Goal: Task Accomplishment & Management: Complete application form

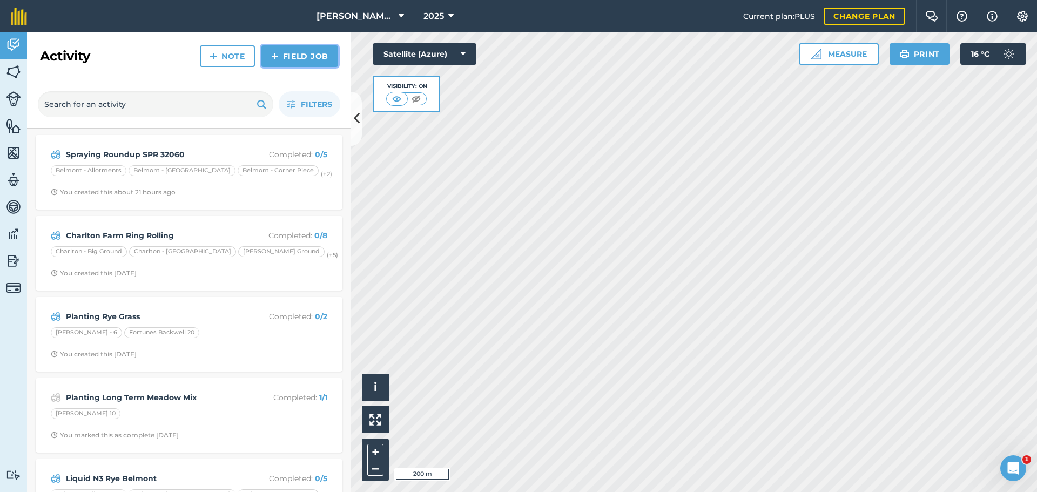
click at [276, 67] on link "Field Job" at bounding box center [299, 56] width 77 height 22
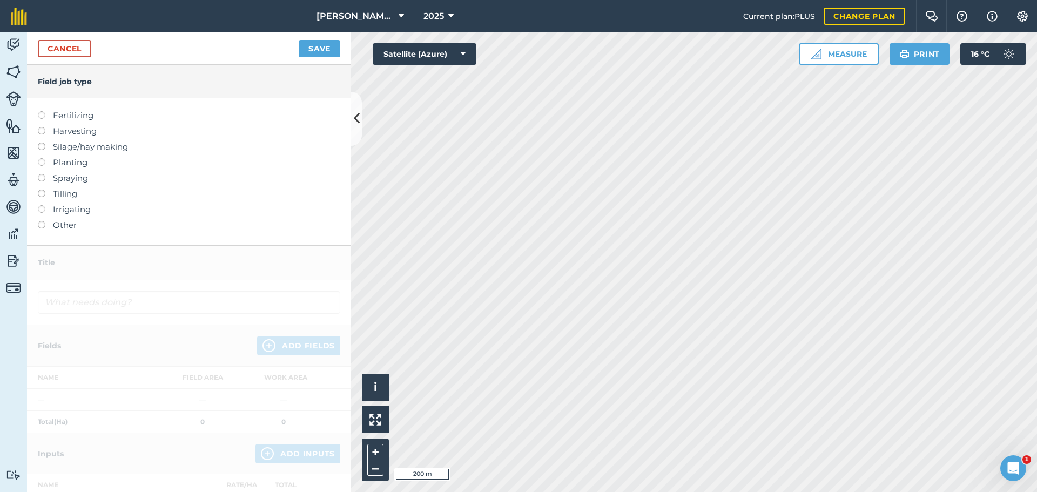
click at [41, 142] on div "Fertilizing Harvesting Silage/hay making Planting Spraying Tilling Irrigating O…" at bounding box center [189, 171] width 324 height 147
click at [43, 111] on label at bounding box center [45, 111] width 15 height 0
type input "Fertilizing"
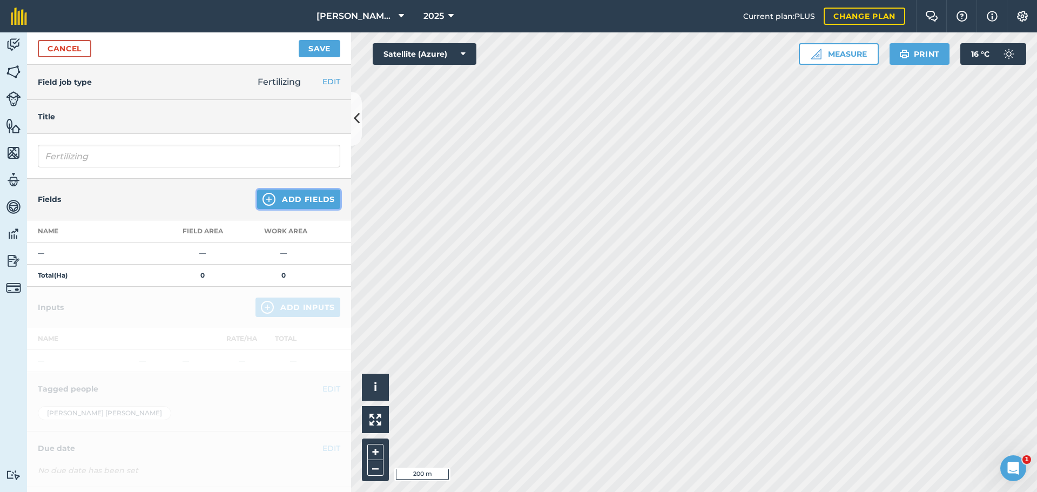
click at [294, 209] on button "Add Fields" at bounding box center [298, 199] width 83 height 19
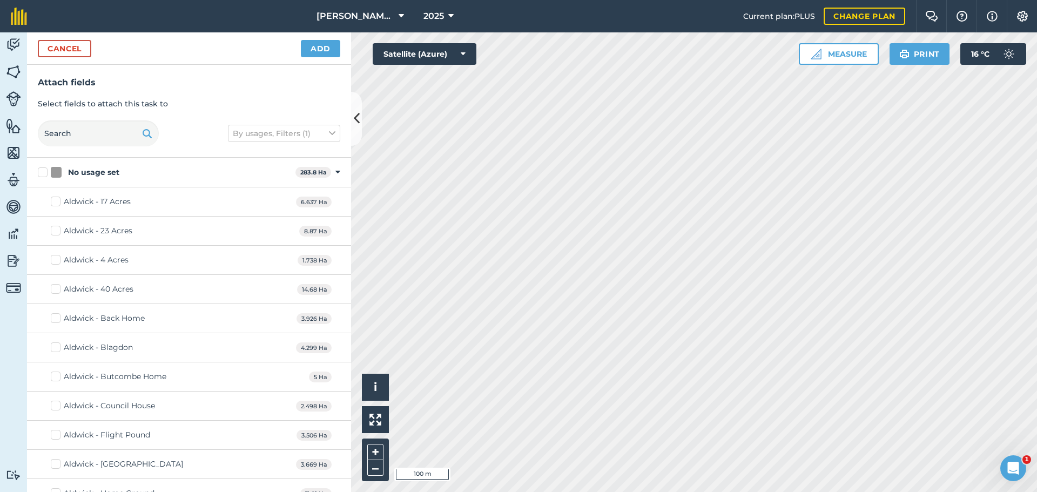
checkbox input "true"
click at [317, 57] on button "Add" at bounding box center [320, 48] width 39 height 17
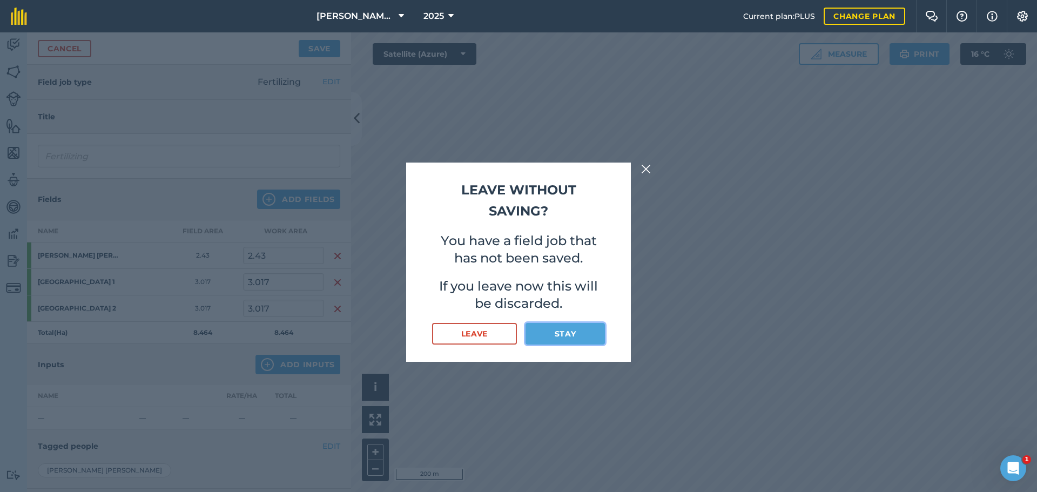
click at [542, 340] on button "Stay" at bounding box center [565, 334] width 79 height 22
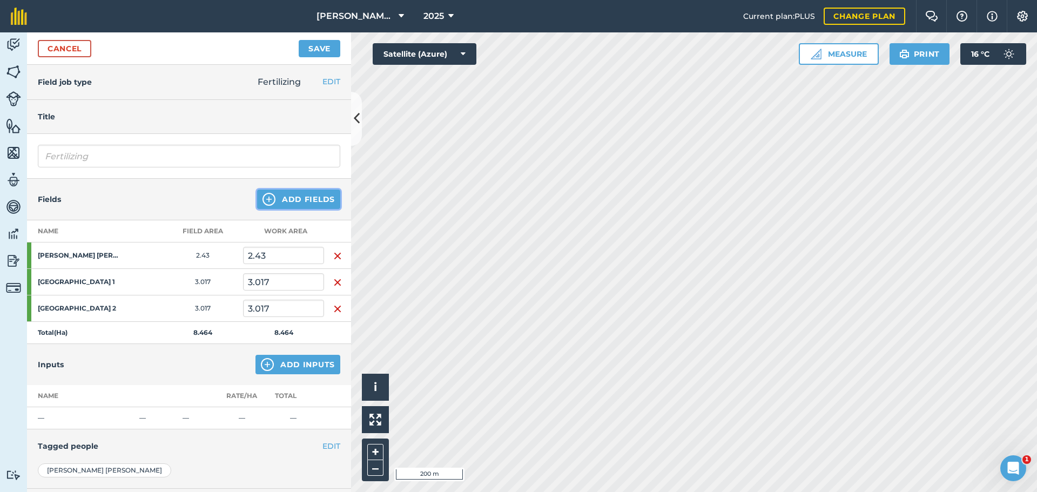
click at [281, 209] on button "Add Fields" at bounding box center [298, 199] width 83 height 19
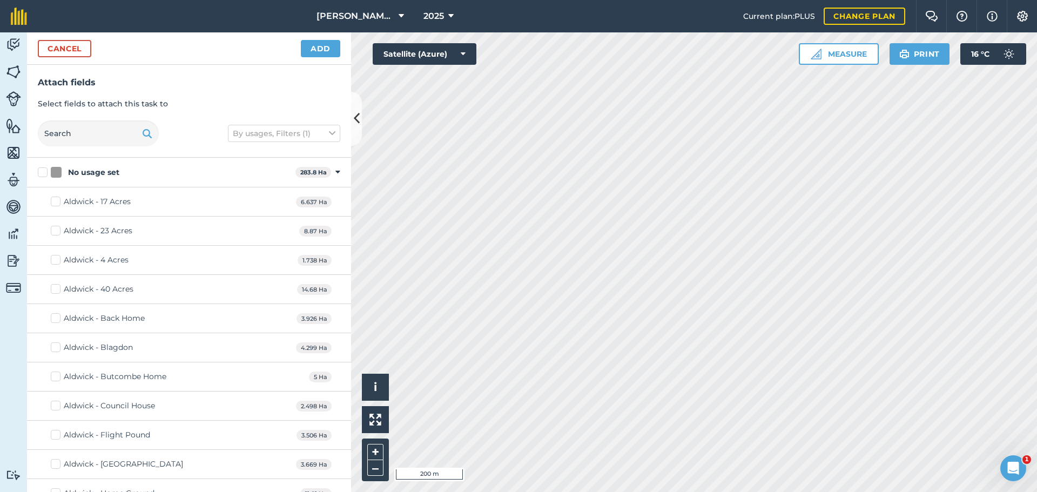
checkbox input "true"
click at [327, 57] on button "Add" at bounding box center [320, 48] width 39 height 17
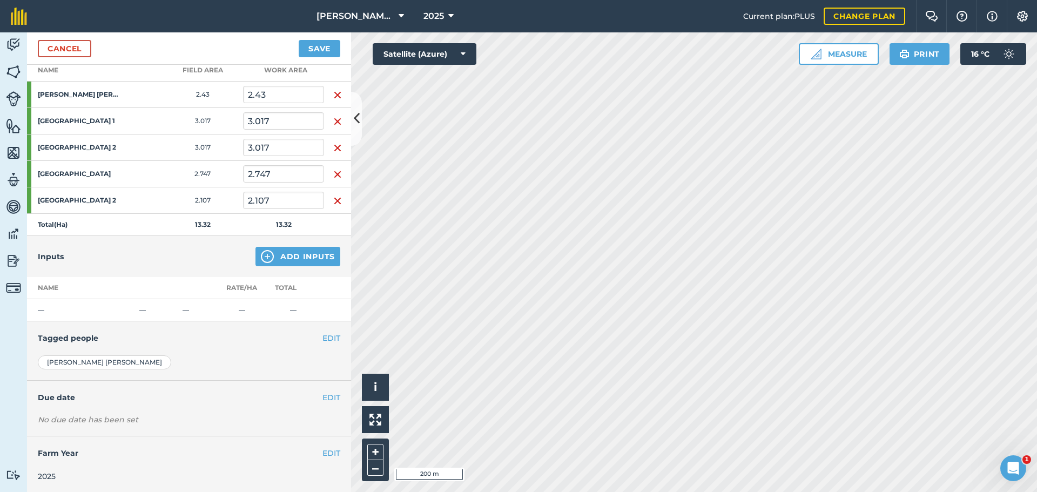
scroll to position [162, 0]
click at [62, 57] on link "Cancel" at bounding box center [64, 48] width 53 height 17
